Goal: Use online tool/utility: Utilize a website feature to perform a specific function

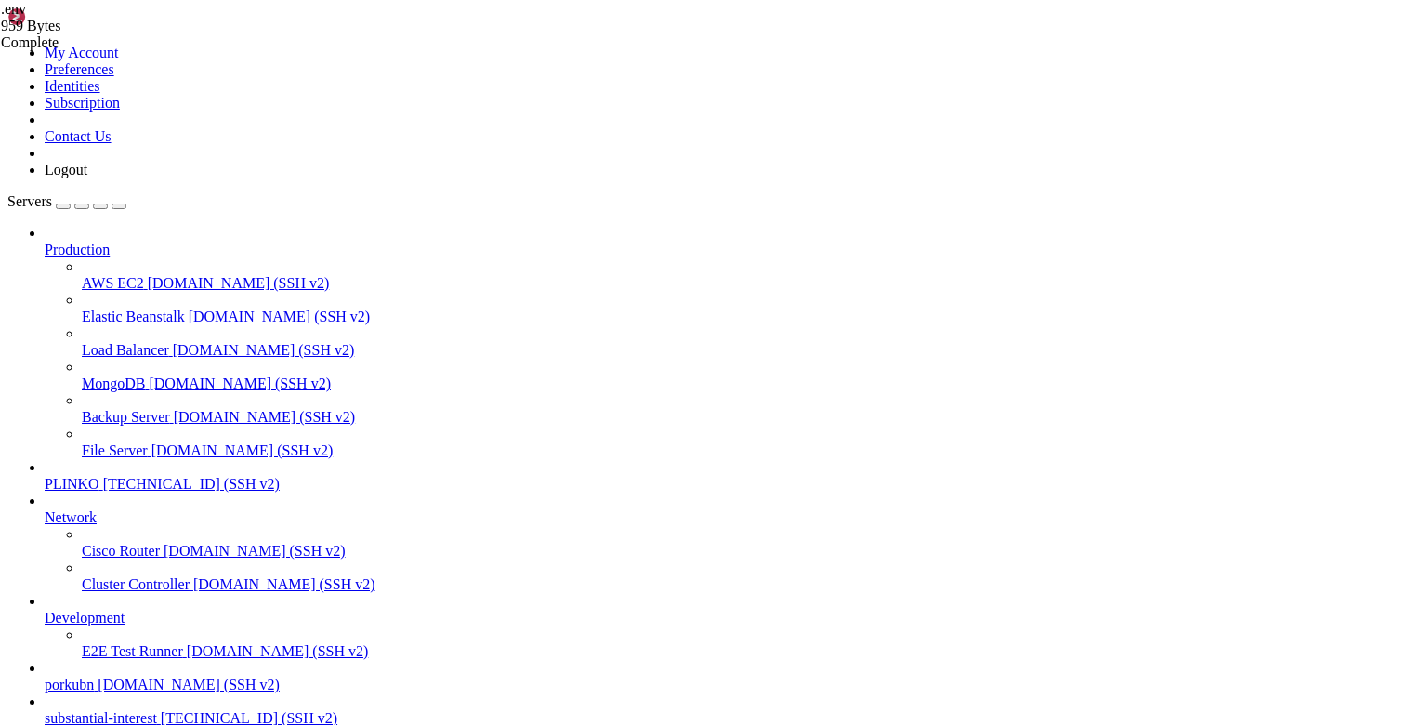
scroll to position [14, 0]
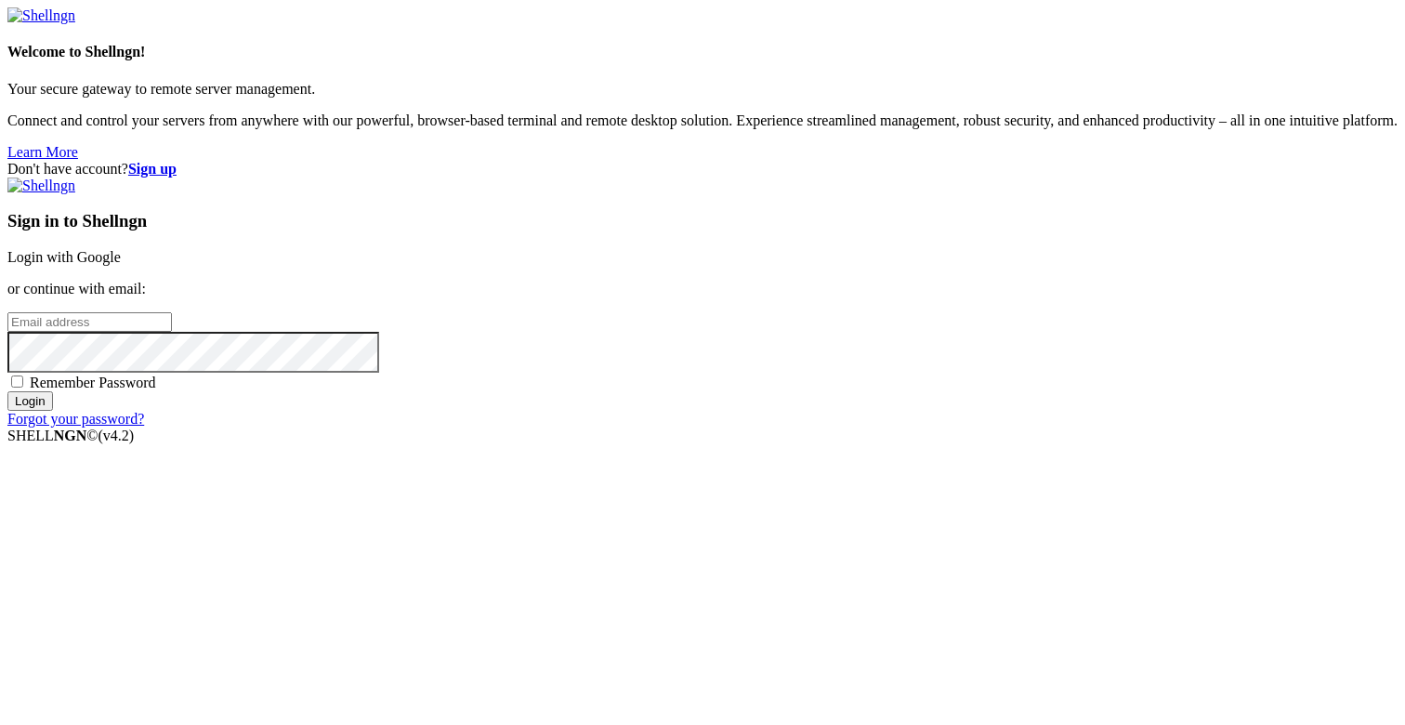
click at [121, 249] on link "Login with Google" at bounding box center [63, 257] width 113 height 16
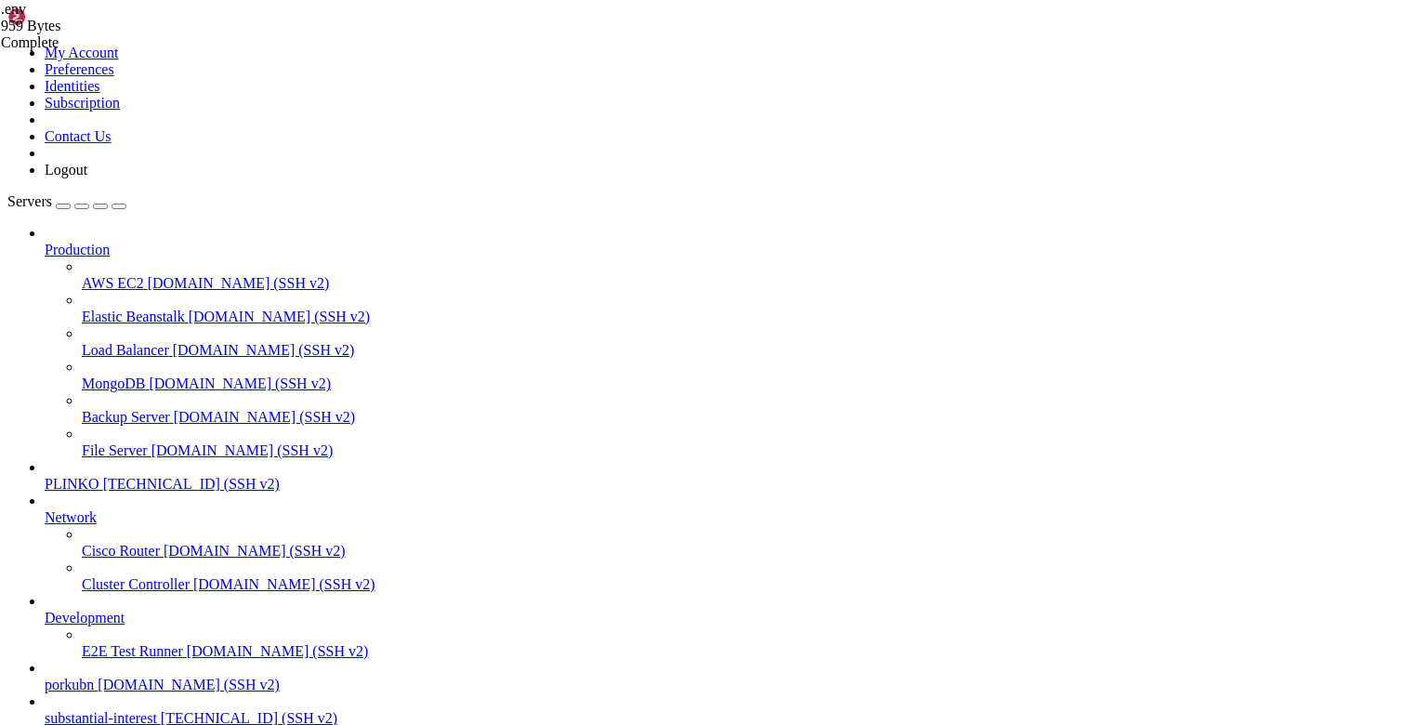
scroll to position [18361, 0]
drag, startPoint x: 218, startPoint y: 1503, endPoint x: 99, endPoint y: 1435, distance: 137.7
drag, startPoint x: 99, startPoint y: 1445, endPoint x: 31, endPoint y: 1526, distance: 105.5
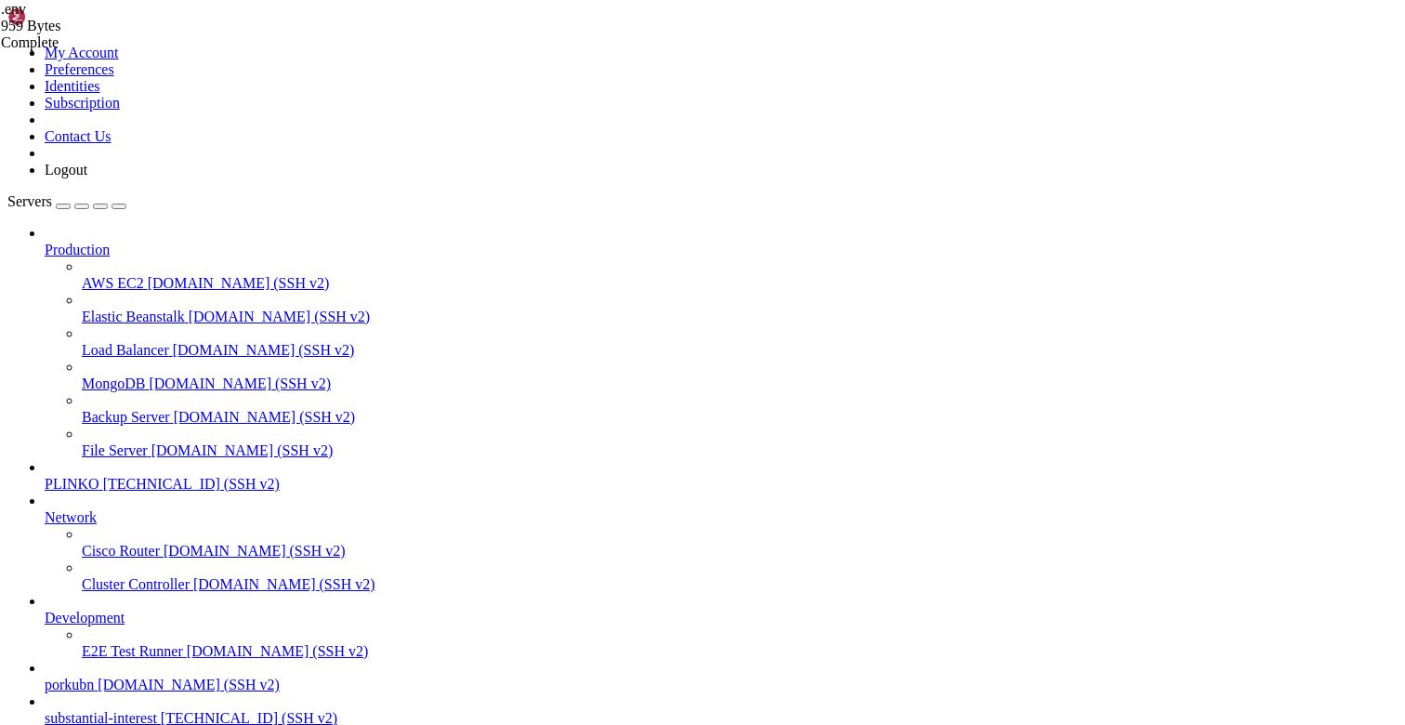
scroll to position [16268, 0]
drag, startPoint x: 168, startPoint y: 1511, endPoint x: 15, endPoint y: 1478, distance: 156.7
copy div "root@substantialinterest:~# sudo tee /etc/systemd/system/keitaro-pp.timer >/dev…"
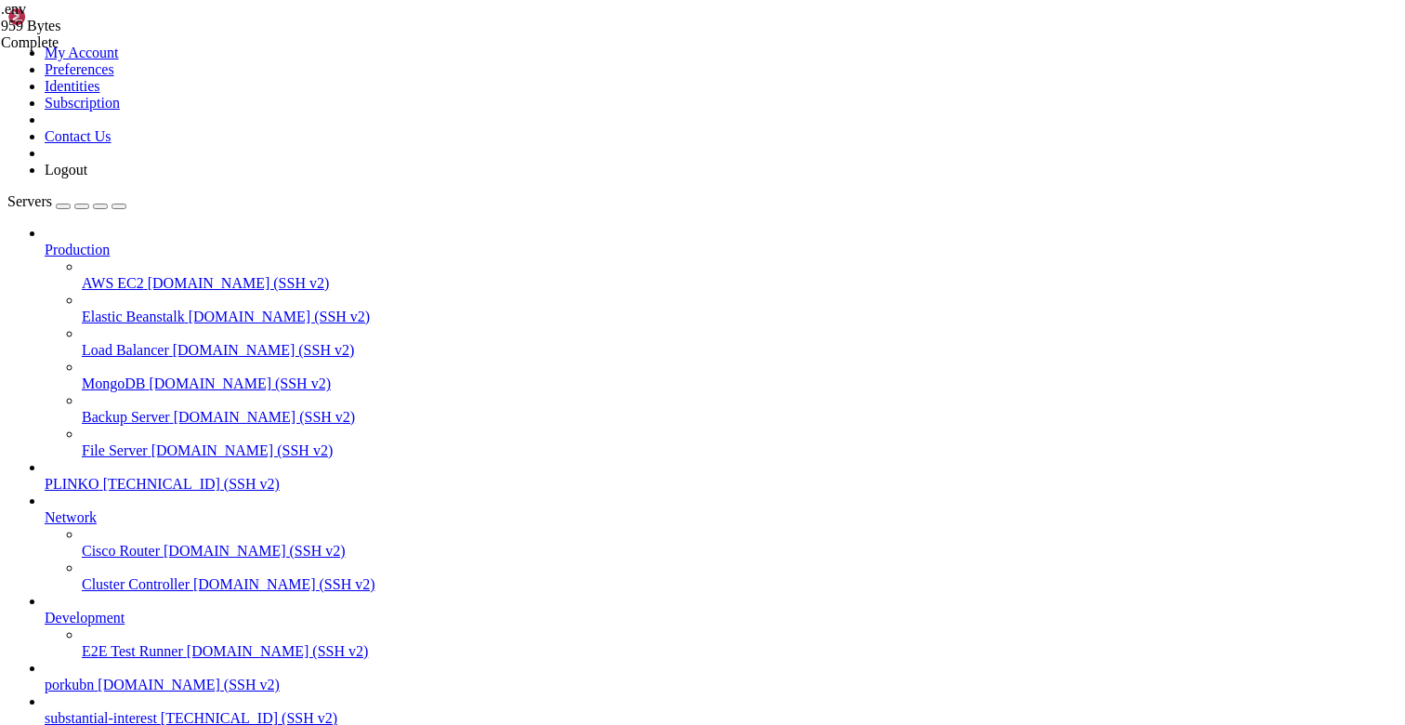
drag, startPoint x: 181, startPoint y: 1495, endPoint x: 13, endPoint y: 1452, distance: 173.5
drag, startPoint x: 54, startPoint y: 1429, endPoint x: 48, endPoint y: 1373, distance: 57.0
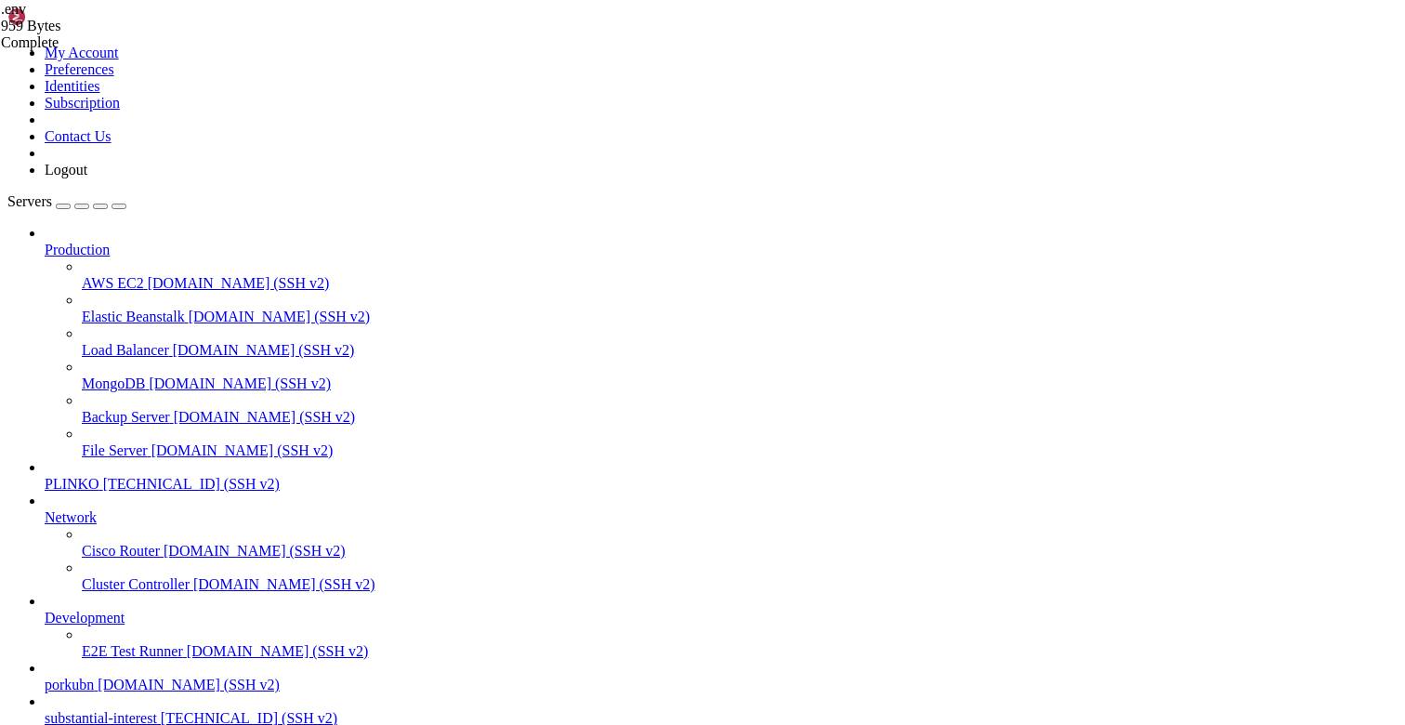
drag, startPoint x: 47, startPoint y: 1365, endPoint x: 15, endPoint y: 1365, distance: 32.5
